Goal: Transaction & Acquisition: Purchase product/service

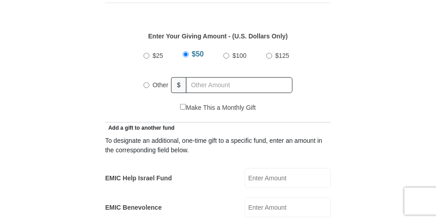
scroll to position [406, 0]
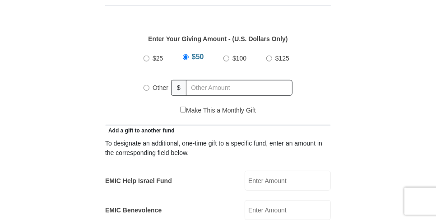
click at [148, 85] on input "Other" at bounding box center [147, 88] width 6 height 6
radio input "true"
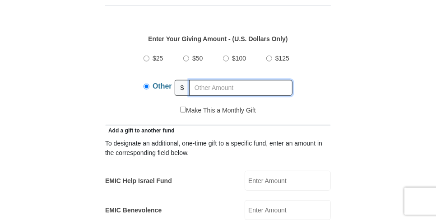
click at [209, 80] on input "text" at bounding box center [240, 88] width 103 height 16
click at [198, 80] on input "text" at bounding box center [240, 88] width 103 height 16
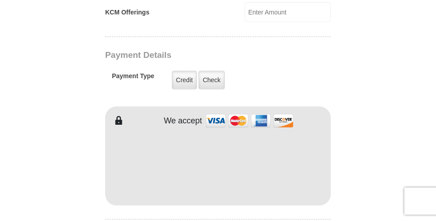
scroll to position [722, 0]
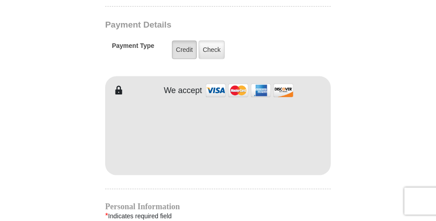
type input "189.00"
click at [183, 41] on label "Credit" at bounding box center [184, 50] width 25 height 19
click at [0, 0] on input "Credit" at bounding box center [0, 0] width 0 height 0
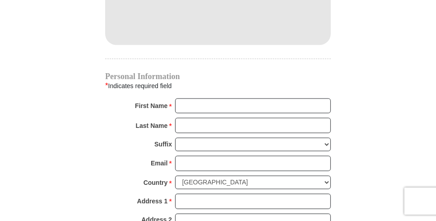
scroll to position [858, 0]
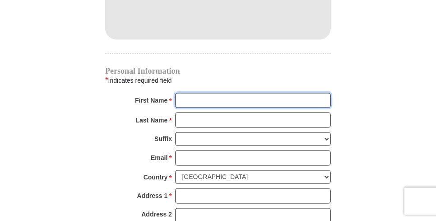
click at [190, 93] on input "First Name *" at bounding box center [253, 100] width 156 height 15
type input "[PERSON_NAME]"
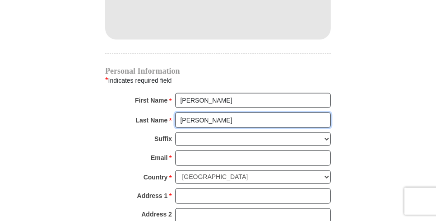
type input "[PERSON_NAME]"
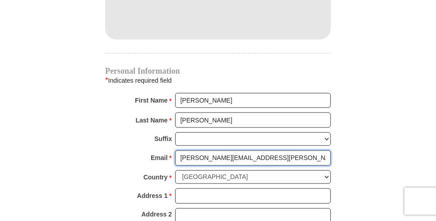
type input "[PERSON_NAME][EMAIL_ADDRESS][PERSON_NAME][DOMAIN_NAME]"
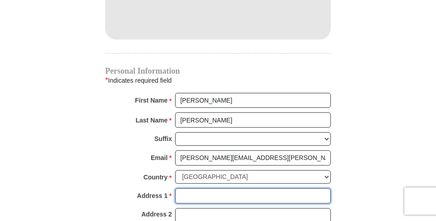
click at [187, 188] on input "Address 1 *" at bounding box center [253, 195] width 156 height 15
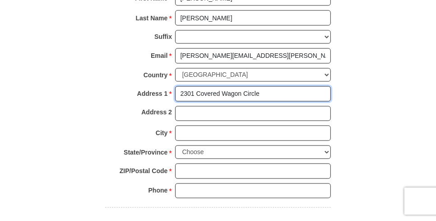
scroll to position [993, 0]
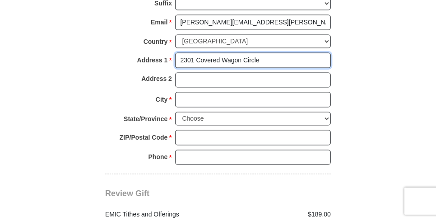
type input "2301 Covered Wagon Circle"
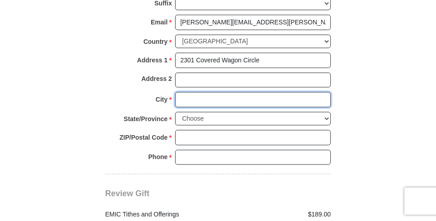
click at [191, 92] on input "City *" at bounding box center [253, 99] width 156 height 15
type input "Elverta"
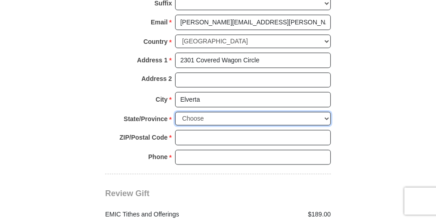
click at [325, 112] on select "Choose [US_STATE] [US_STATE] [US_STATE] [US_STATE] [US_STATE] Armed Forces Amer…" at bounding box center [253, 119] width 156 height 14
select select "CA"
click at [175, 112] on select "Choose [US_STATE] [US_STATE] [US_STATE] [US_STATE] [US_STATE] Armed Forces Amer…" at bounding box center [253, 119] width 156 height 14
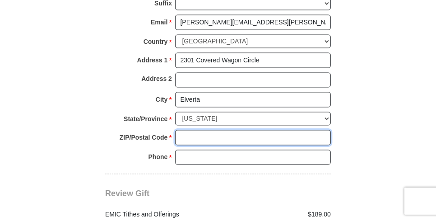
click at [193, 130] on input "ZIP/Postal Code *" at bounding box center [253, 137] width 156 height 15
type input "95626"
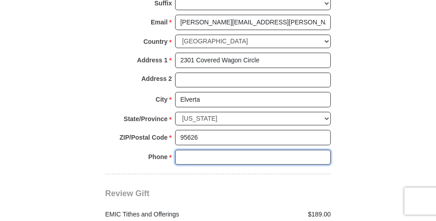
click at [200, 150] on input "Phone * *" at bounding box center [253, 157] width 156 height 15
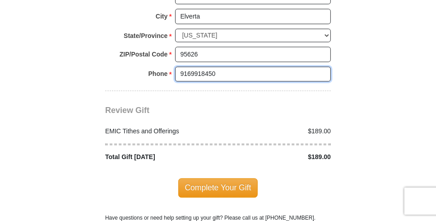
scroll to position [1083, 0]
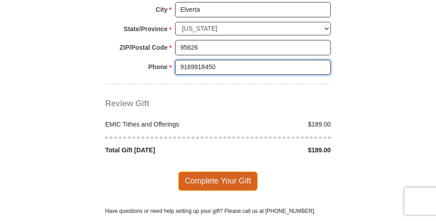
type input "9169918450"
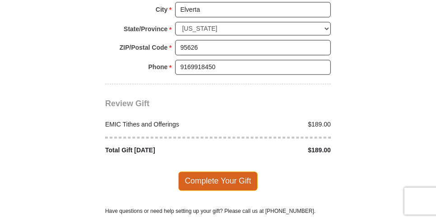
click at [209, 171] on span "Complete Your Gift" at bounding box center [218, 180] width 80 height 19
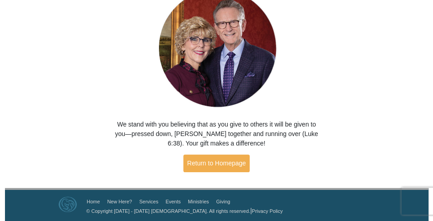
scroll to position [87, 0]
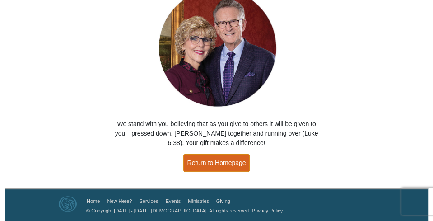
click at [220, 162] on link "Return to Homepage" at bounding box center [216, 163] width 67 height 18
